Goal: Communication & Community: Participate in discussion

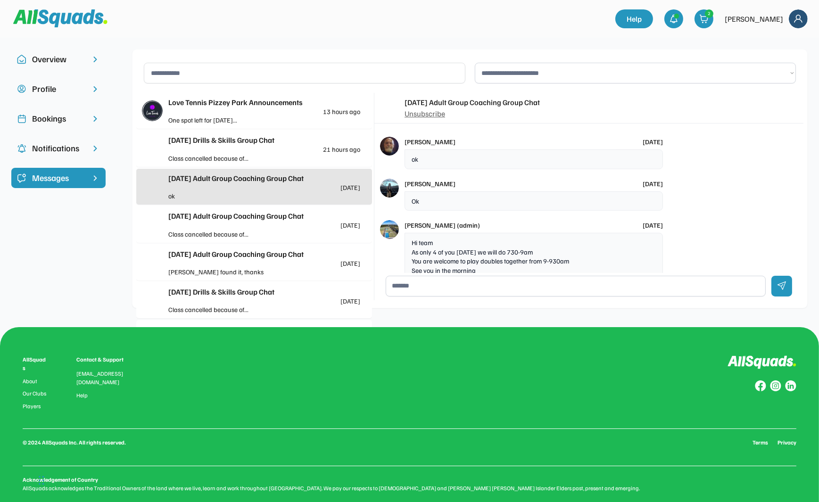
scroll to position [756, 0]
click at [234, 157] on div "Class cancelled because of..." at bounding box center [216, 158] width 96 height 10
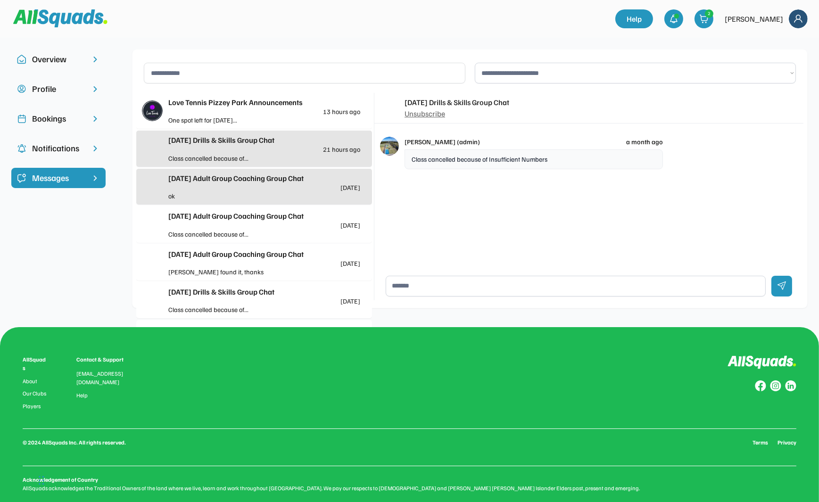
scroll to position [14, 0]
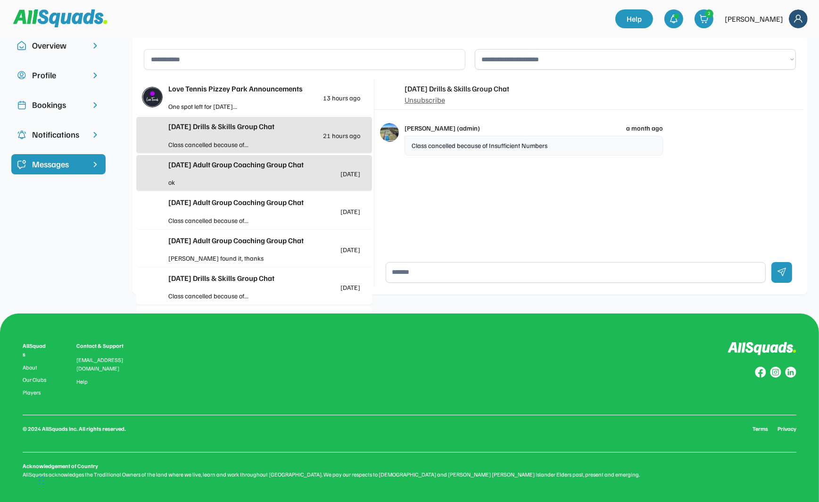
click at [207, 104] on div "One spot left for [DATE]..." at bounding box center [216, 106] width 96 height 10
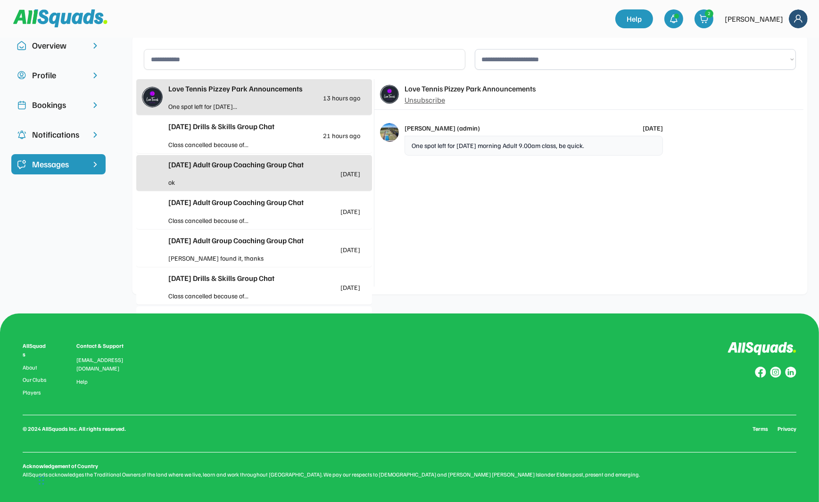
click at [199, 128] on div "[DATE] Drills & Skills Group Chat" at bounding box center [264, 126] width 192 height 11
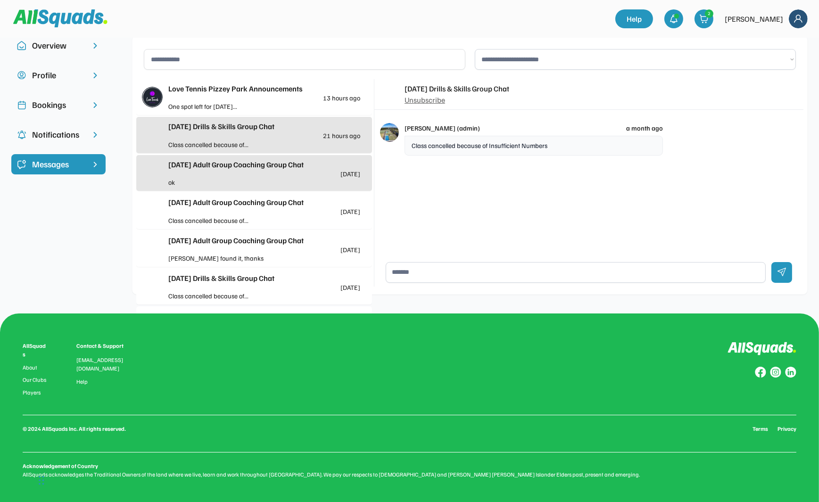
click at [216, 286] on div "Wednesday Drills & Skills Group Chat 6 days ago" at bounding box center [264, 282] width 192 height 18
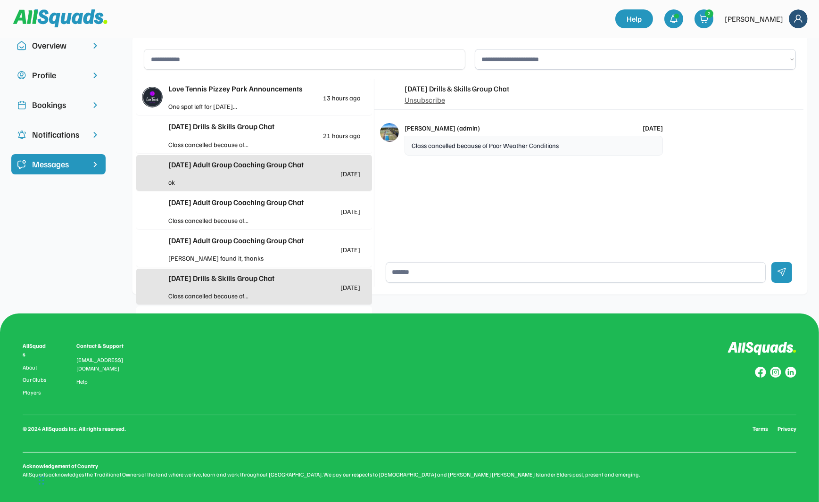
click at [225, 134] on div "[DATE] Drills & Skills Group Chat 21 hours ago" at bounding box center [264, 130] width 192 height 18
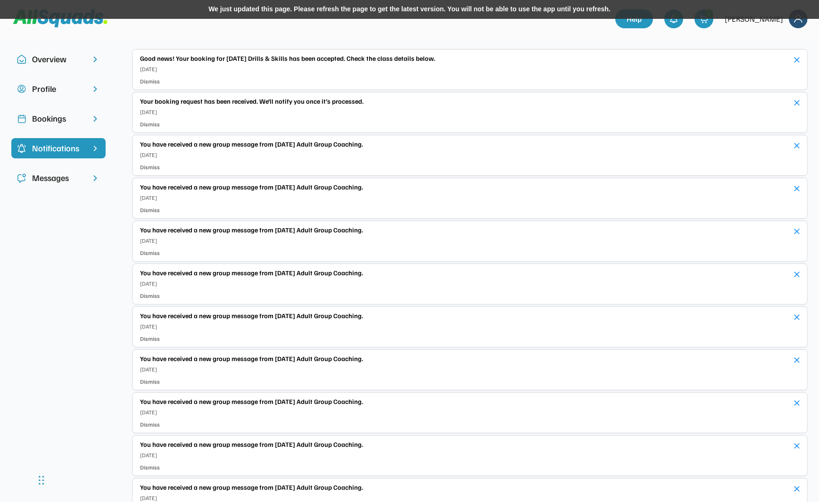
click at [50, 180] on div "Messages" at bounding box center [58, 178] width 53 height 13
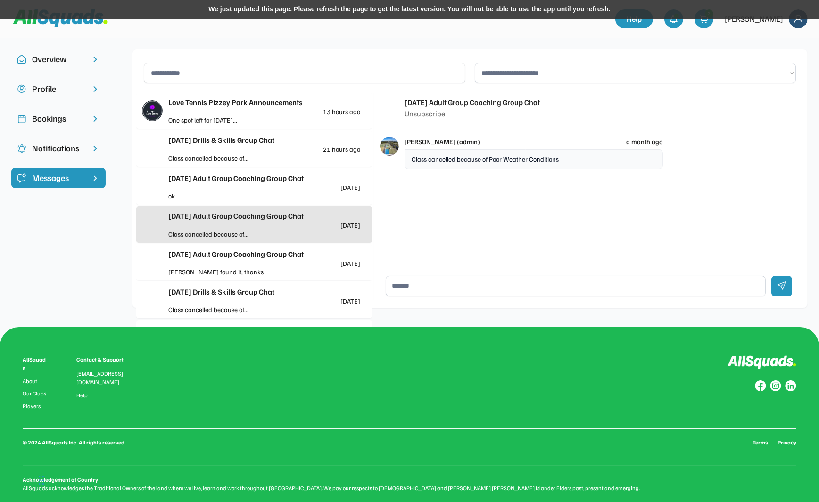
scroll to position [3, 0]
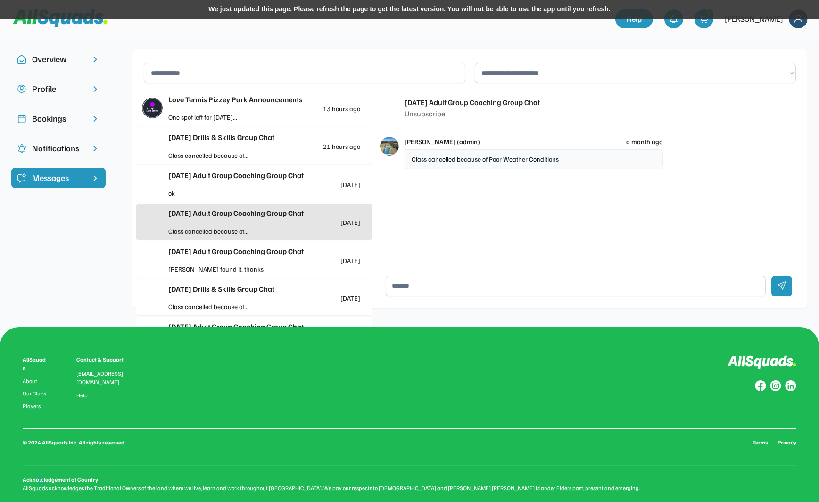
click at [244, 145] on div "[DATE] Drills & Skills Group Chat 21 hours ago" at bounding box center [264, 141] width 192 height 18
click at [235, 161] on div "[DATE] Drills & Skills Group Chat 21 hours ago Class cancelled because of..." at bounding box center [254, 146] width 236 height 36
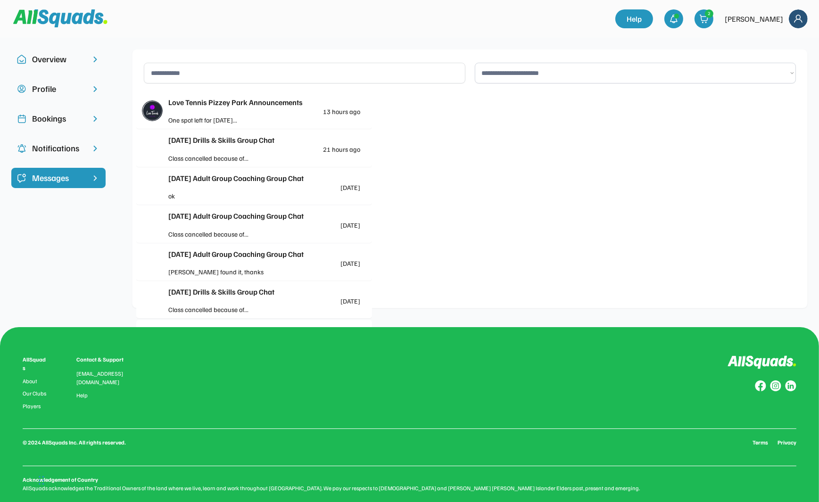
click at [217, 150] on div "[DATE] Drills & Skills Group Chat 21 hours ago" at bounding box center [264, 143] width 192 height 18
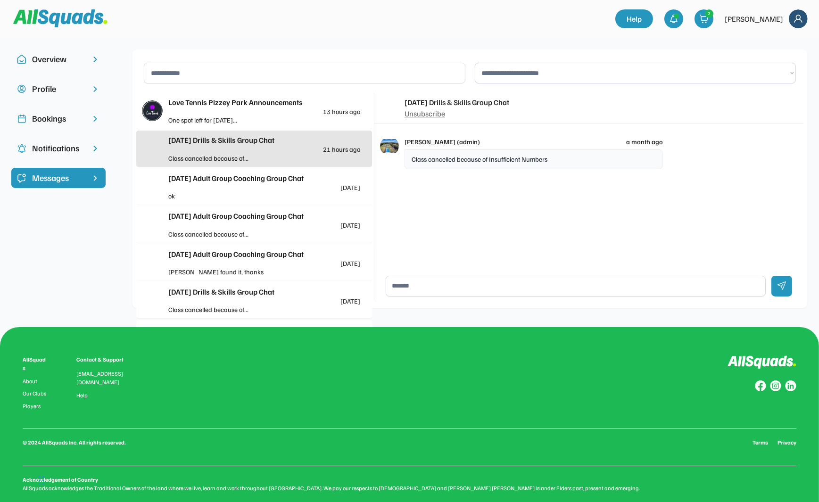
scroll to position [14, 0]
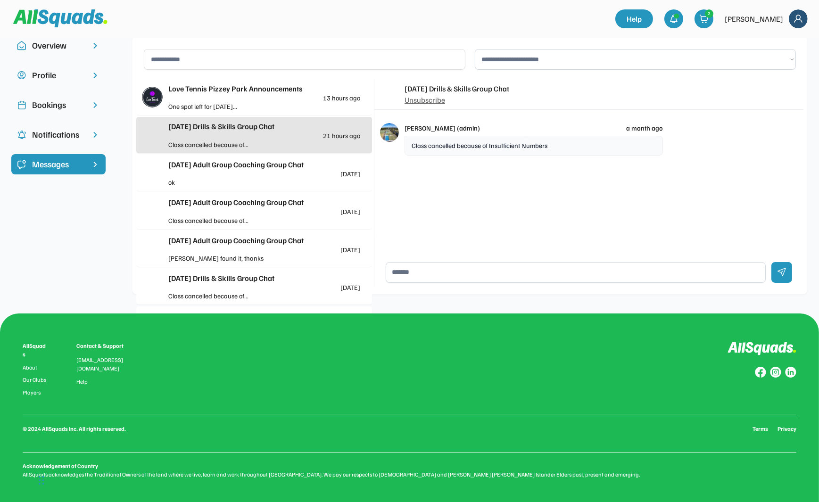
click at [451, 273] on textarea at bounding box center [576, 272] width 380 height 21
type textarea "*"
type textarea "**********"
click at [774, 271] on div at bounding box center [782, 272] width 21 height 21
